Goal: Find specific page/section: Find specific page/section

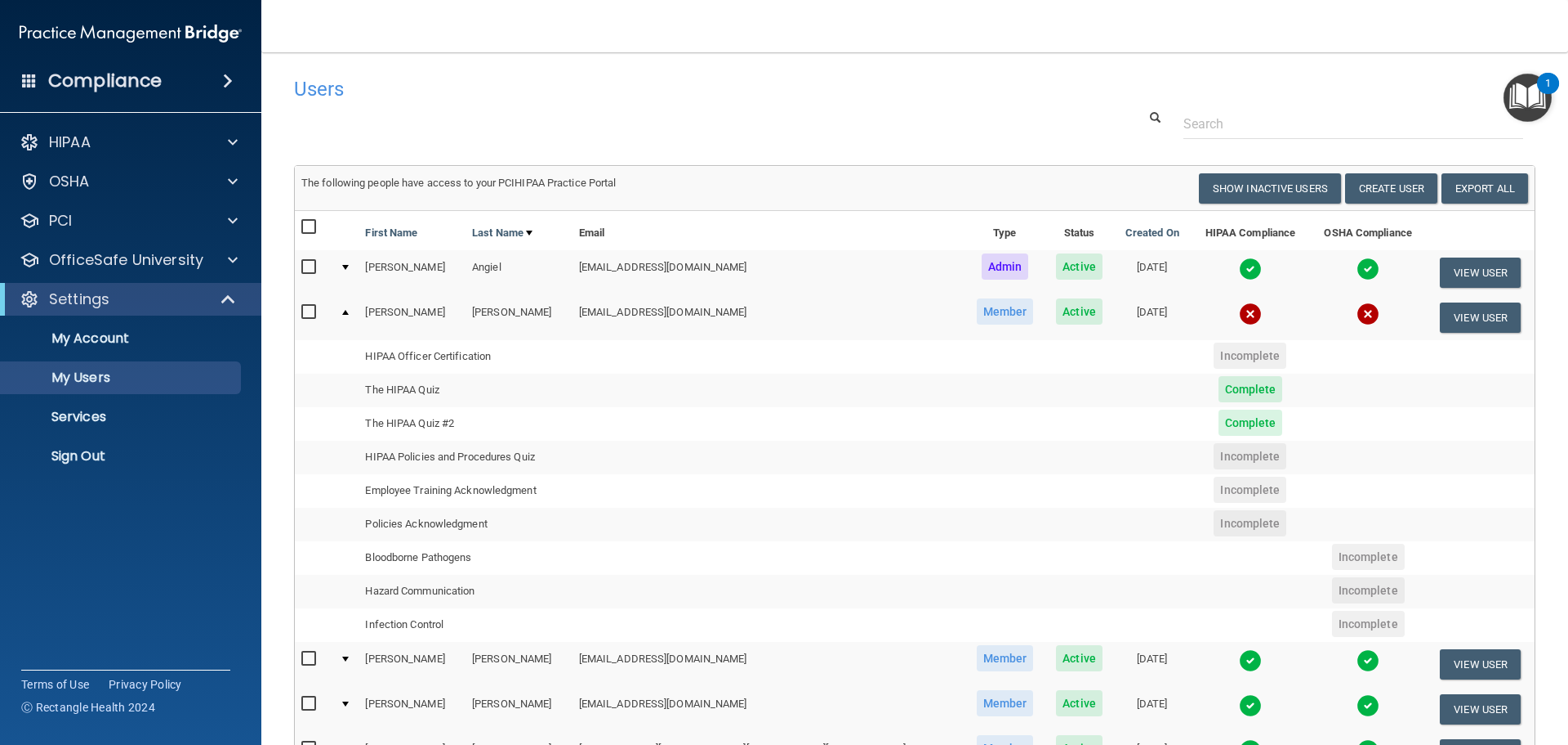
select select "20"
click at [349, 311] on div at bounding box center [345, 312] width 7 height 5
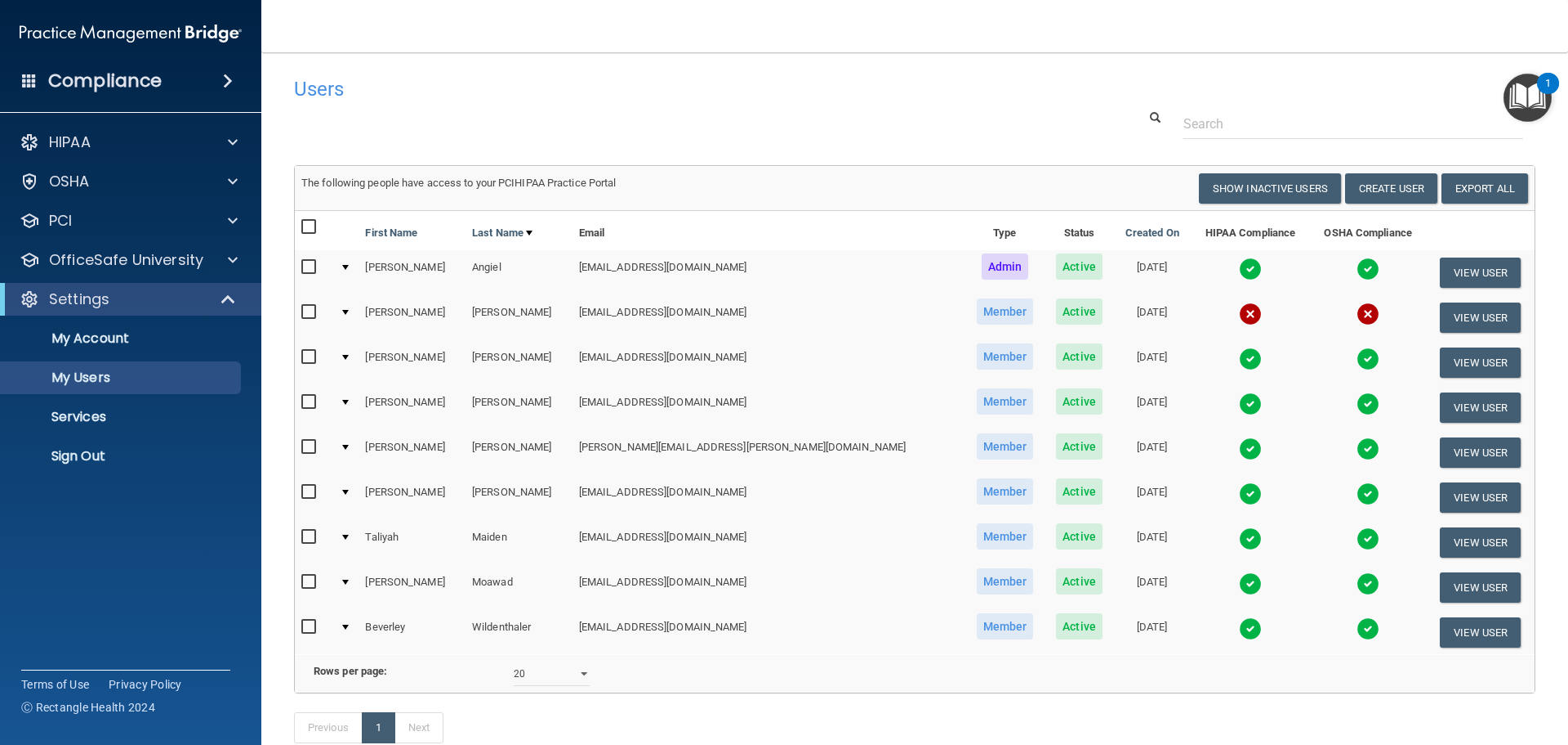
click at [349, 311] on div at bounding box center [345, 312] width 7 height 5
click at [349, 313] on div at bounding box center [345, 312] width 7 height 5
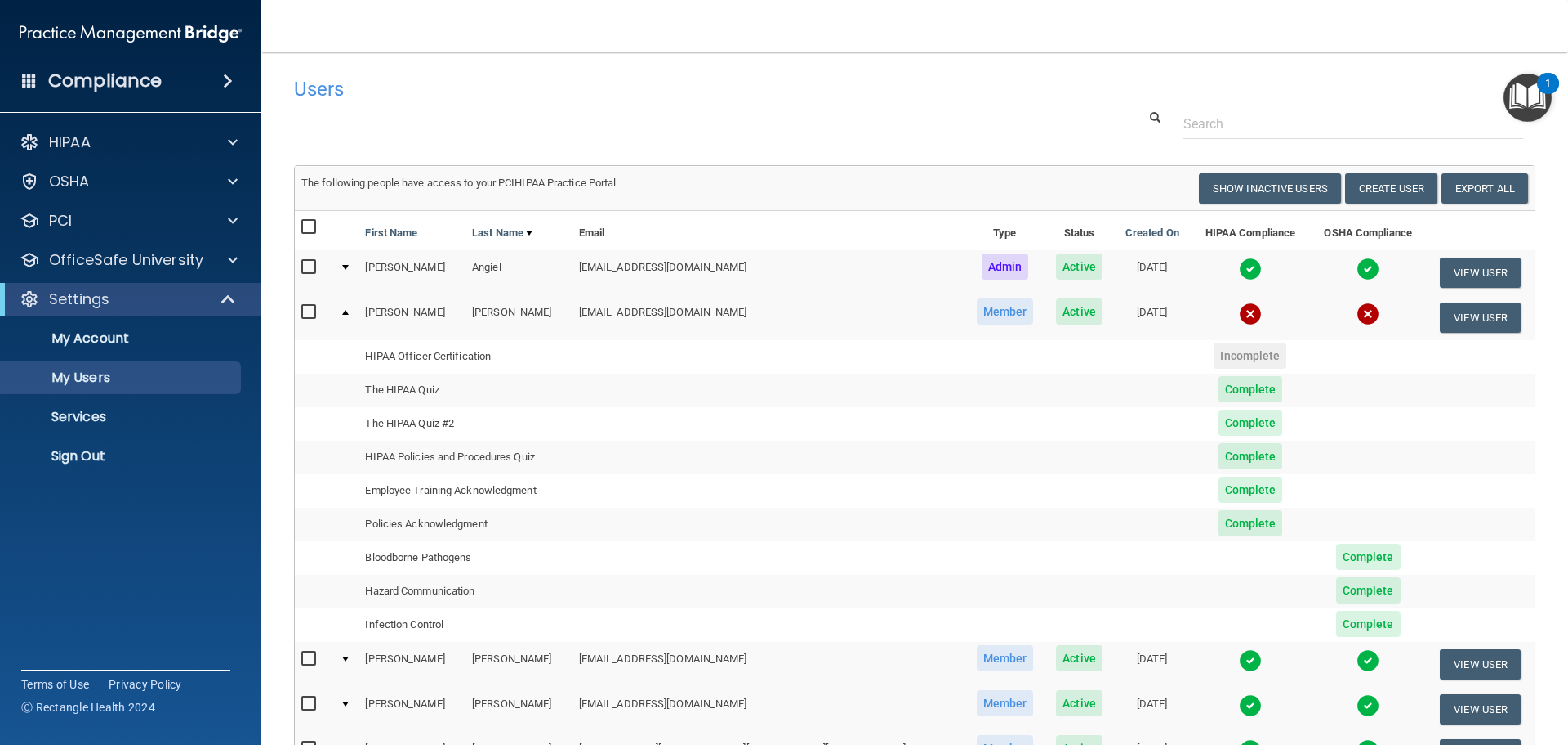
click at [357, 310] on td at bounding box center [345, 317] width 26 height 44
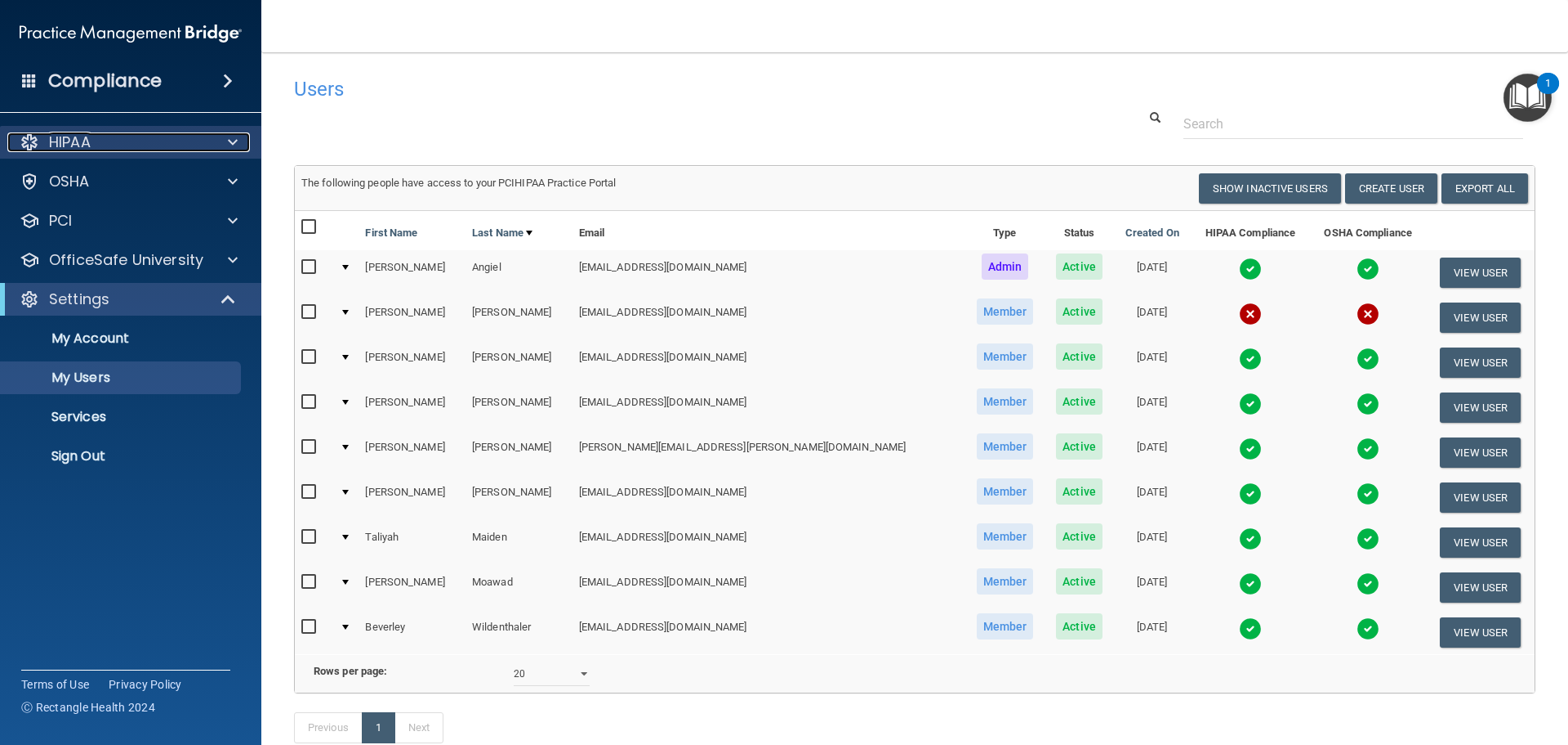
click at [76, 142] on p "HIPAA" at bounding box center [70, 142] width 42 height 20
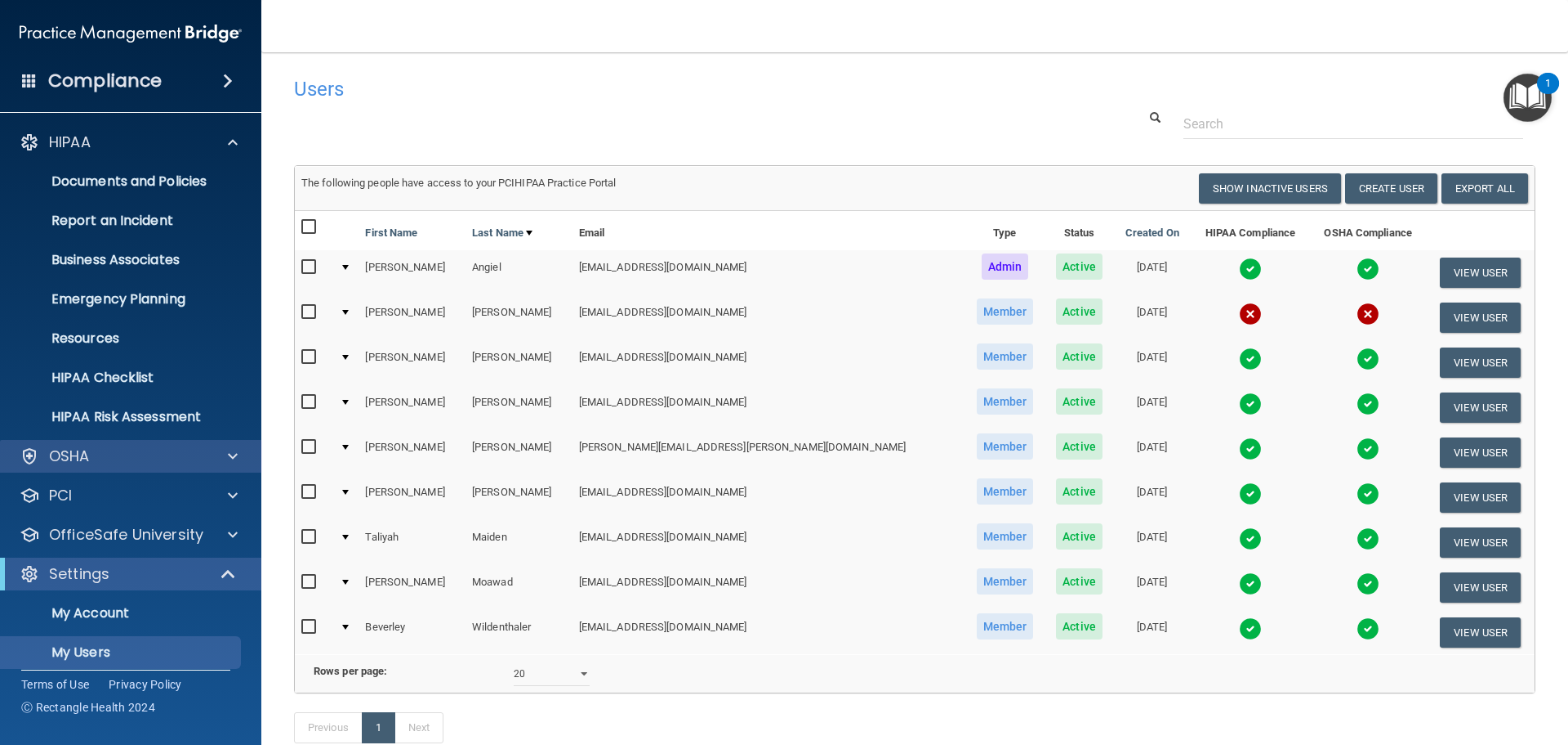
click at [84, 470] on div "OSHA" at bounding box center [131, 456] width 262 height 32
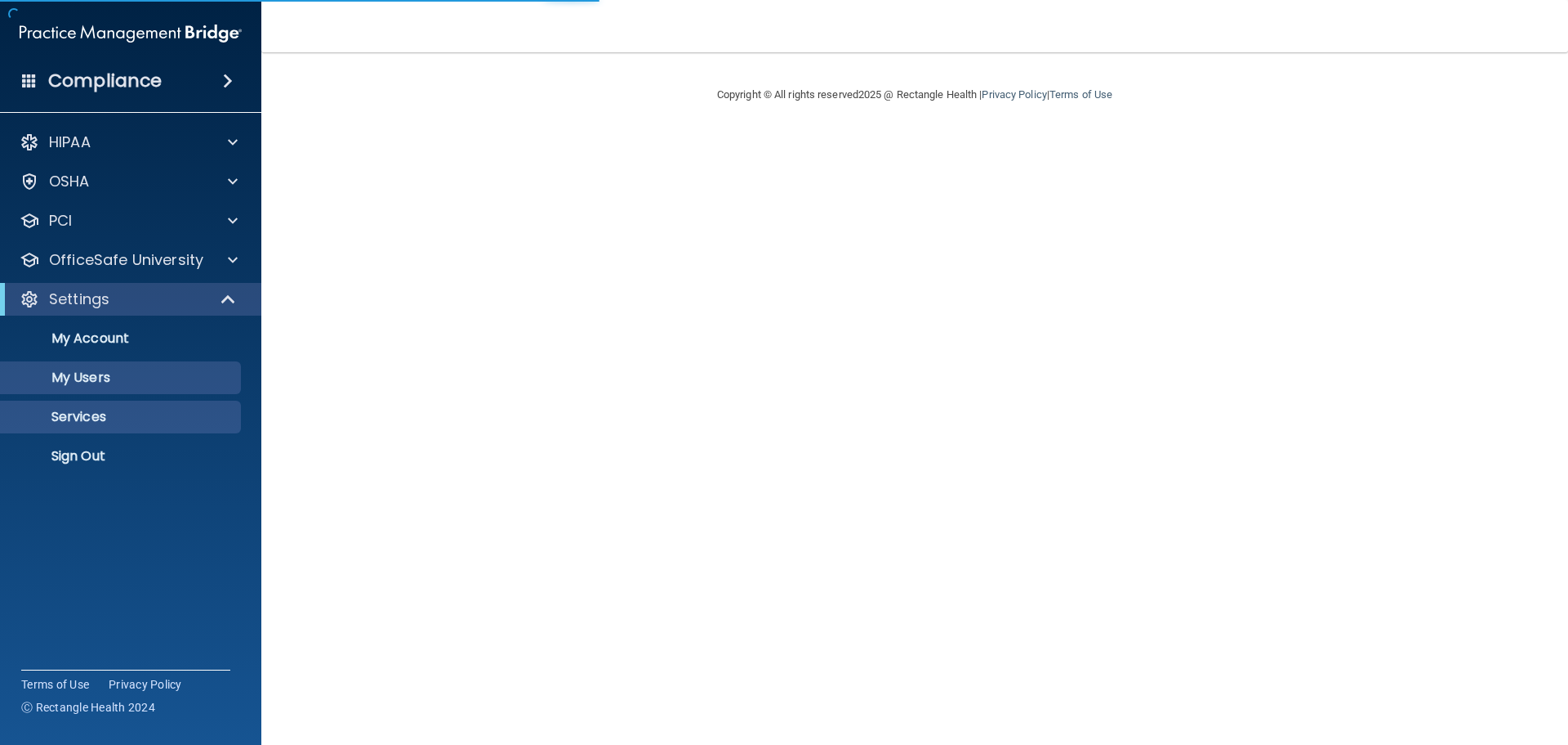
select select "20"
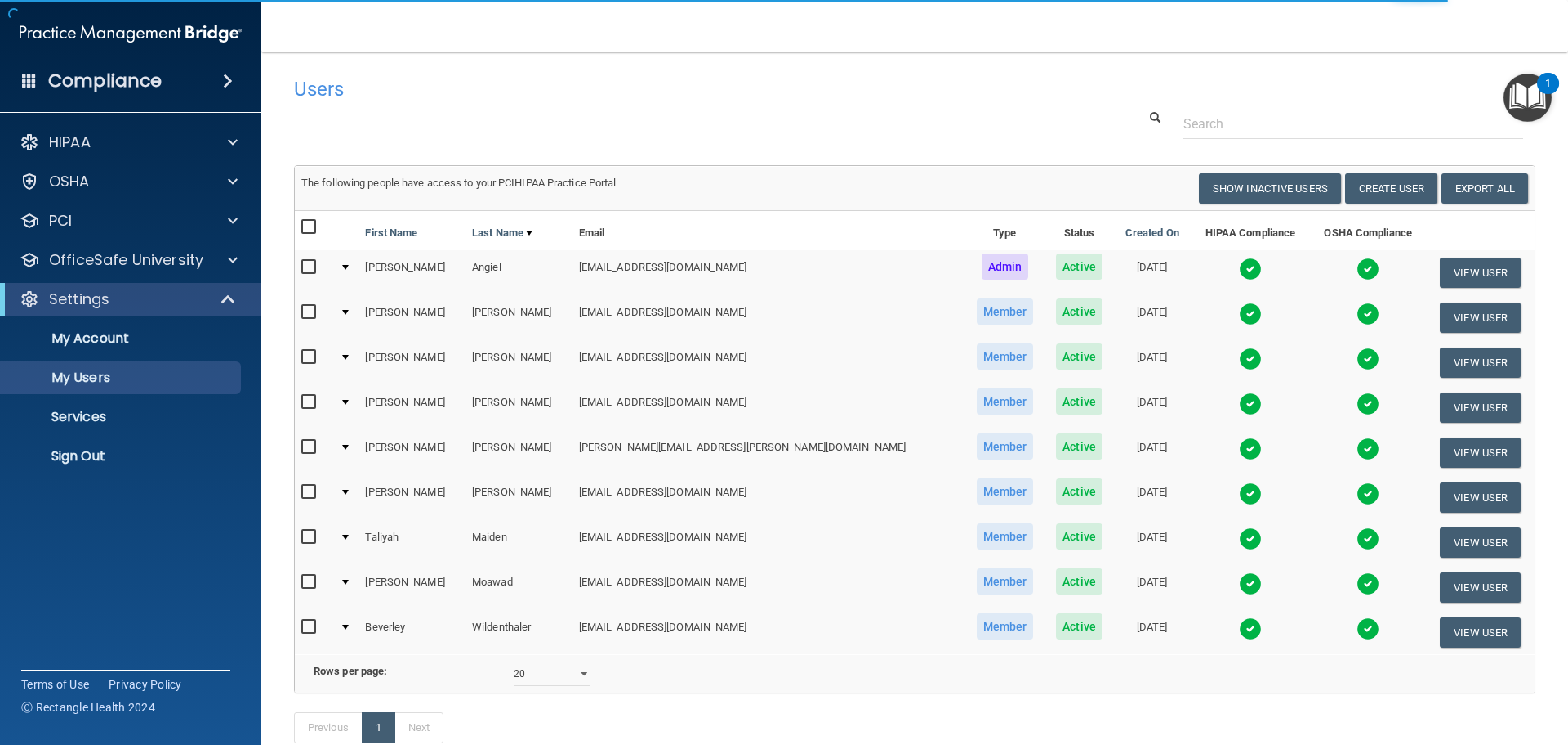
click at [349, 310] on div at bounding box center [345, 312] width 7 height 5
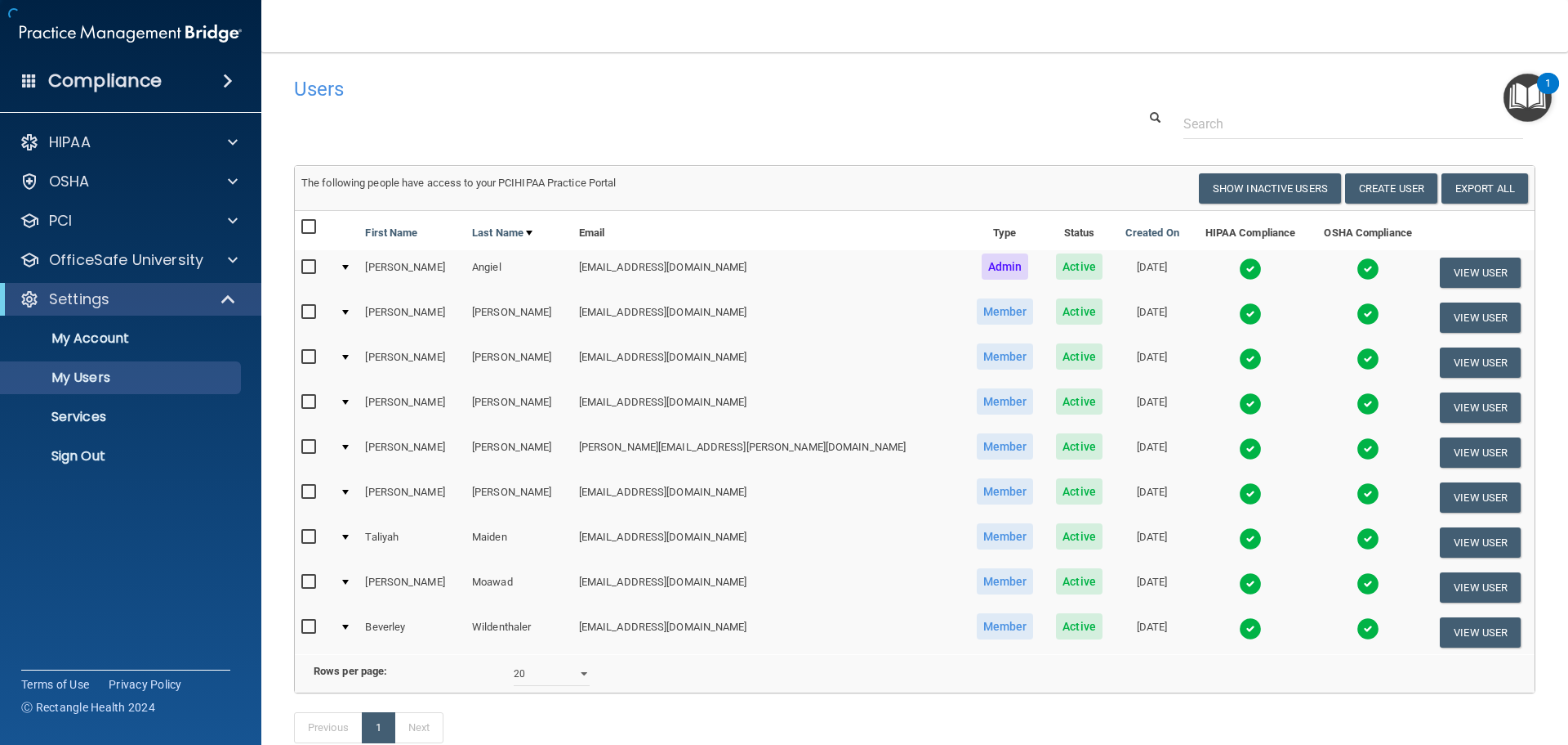
click at [349, 310] on div at bounding box center [345, 312] width 7 height 5
